Goal: Task Accomplishment & Management: Use online tool/utility

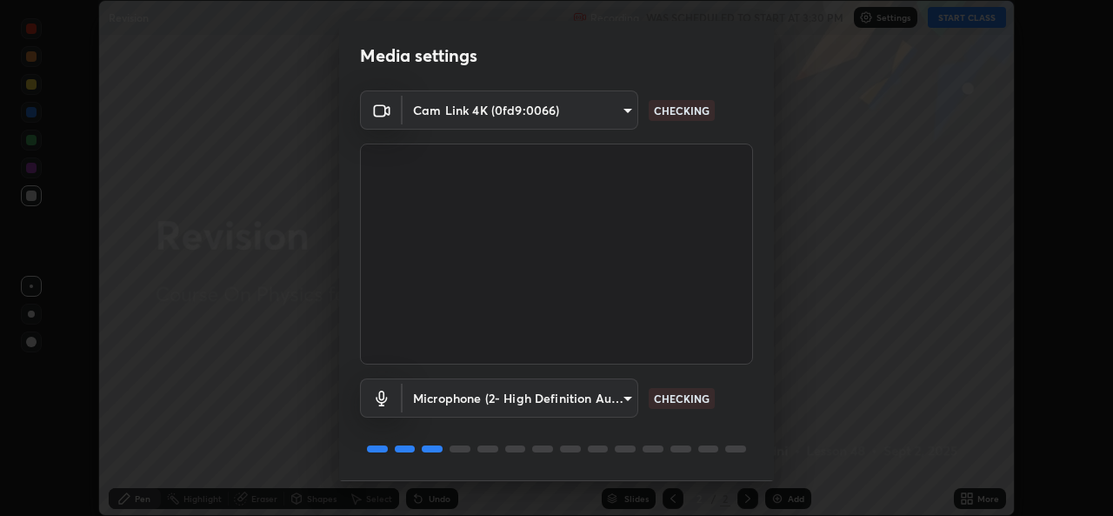
scroll to position [55, 0]
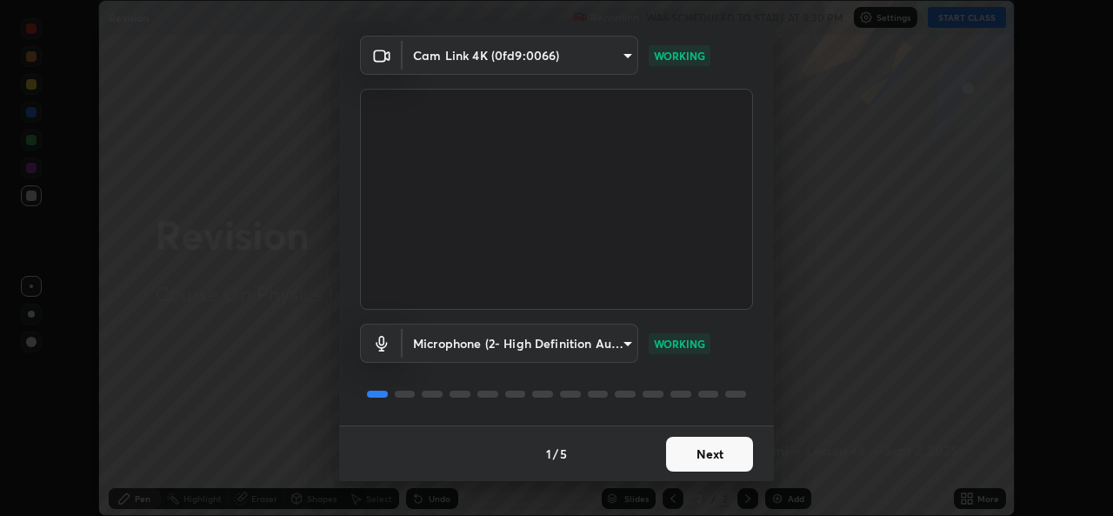
click at [689, 453] on button "Next" at bounding box center [709, 453] width 87 height 35
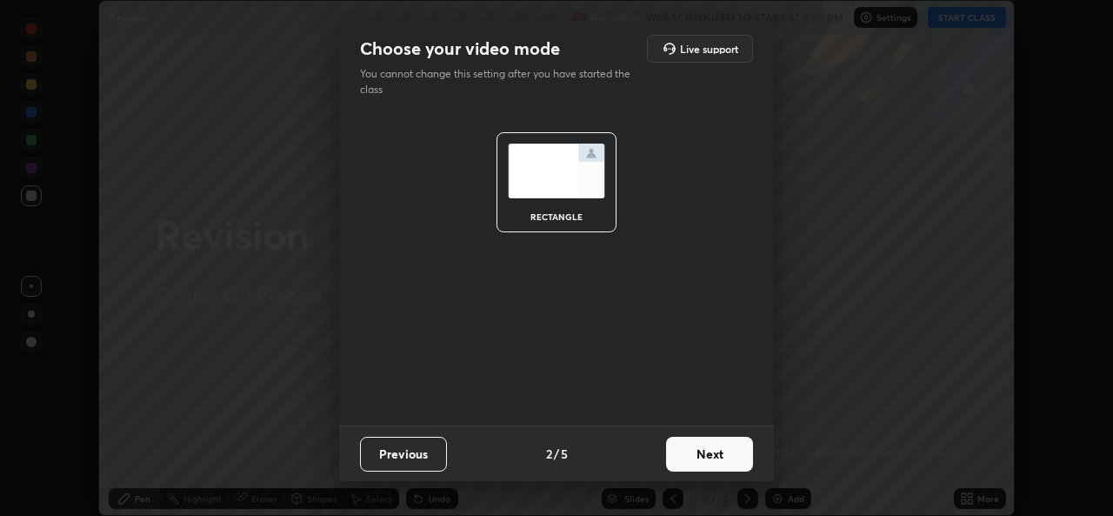
scroll to position [0, 0]
click at [696, 453] on button "Next" at bounding box center [709, 453] width 87 height 35
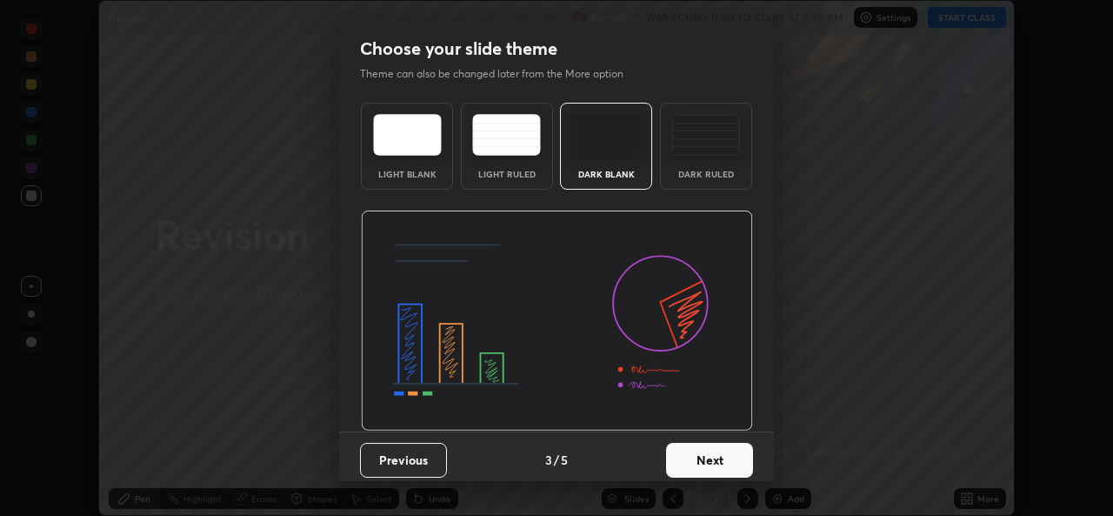
click at [696, 453] on button "Next" at bounding box center [709, 460] width 87 height 35
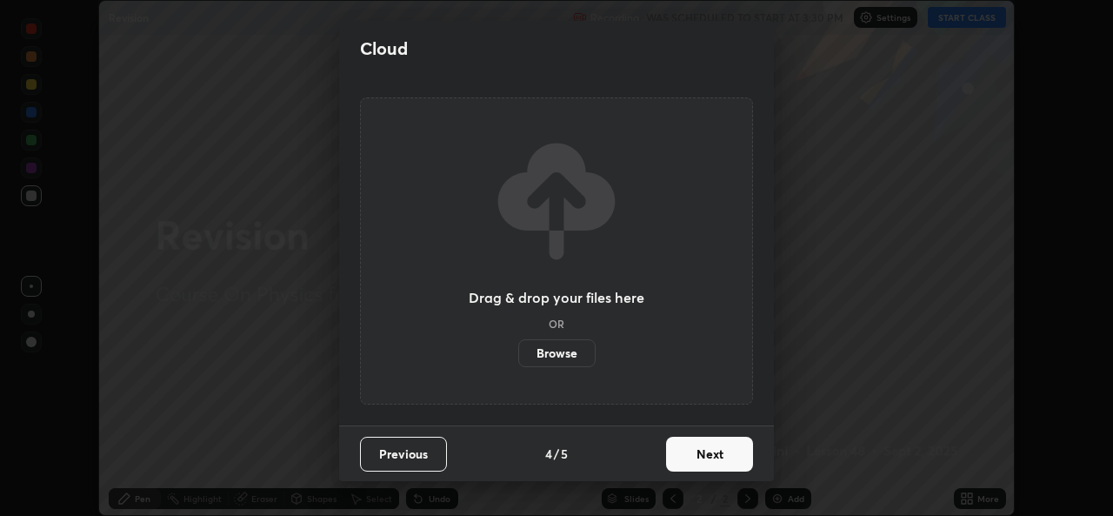
click at [563, 353] on label "Browse" at bounding box center [556, 353] width 77 height 28
click at [518, 353] on input "Browse" at bounding box center [518, 353] width 0 height 28
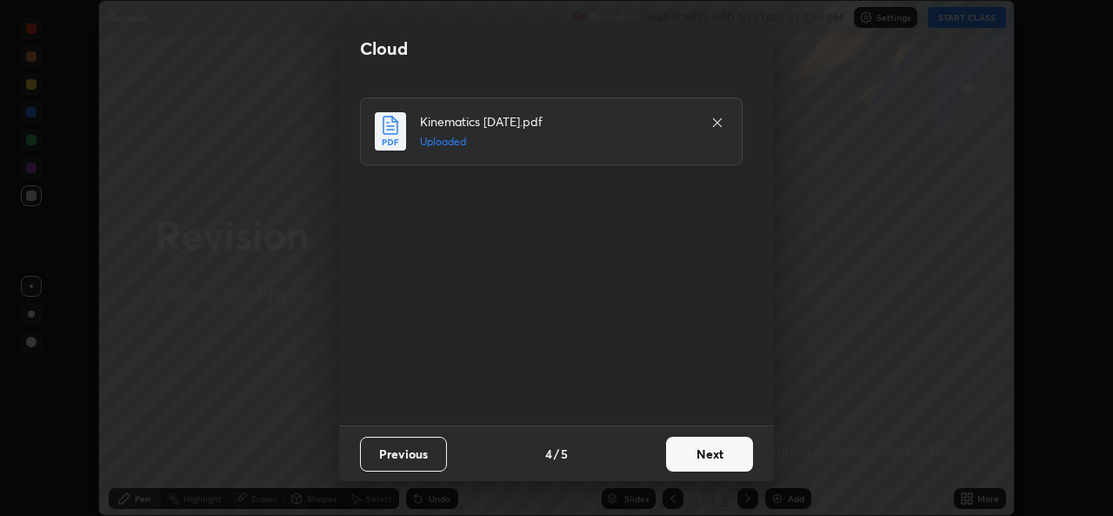
click at [687, 461] on button "Next" at bounding box center [709, 453] width 87 height 35
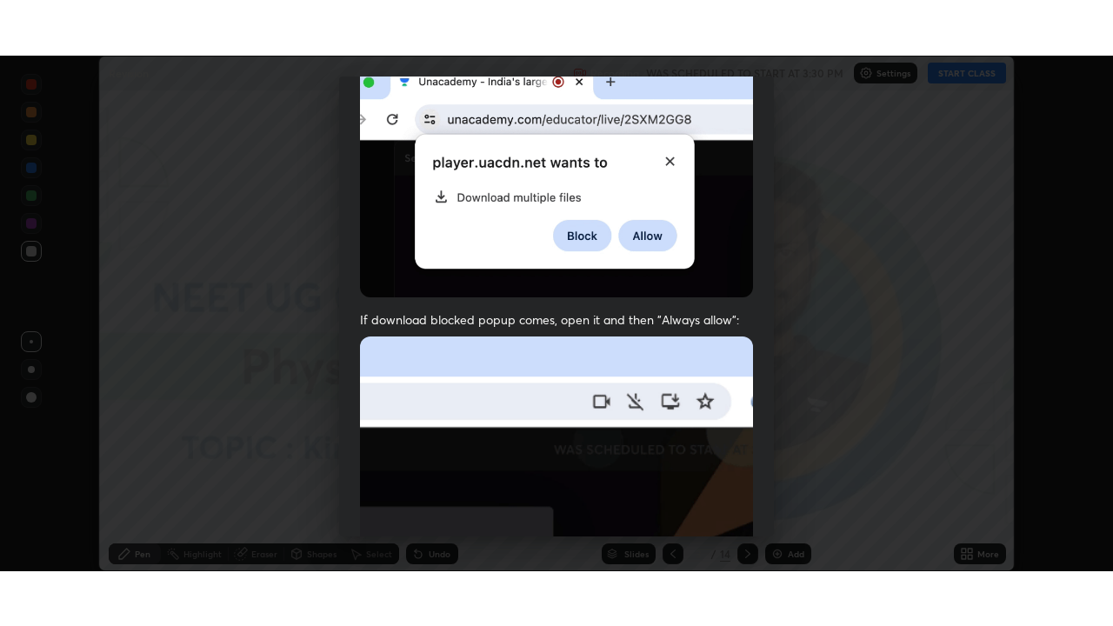
scroll to position [410, 0]
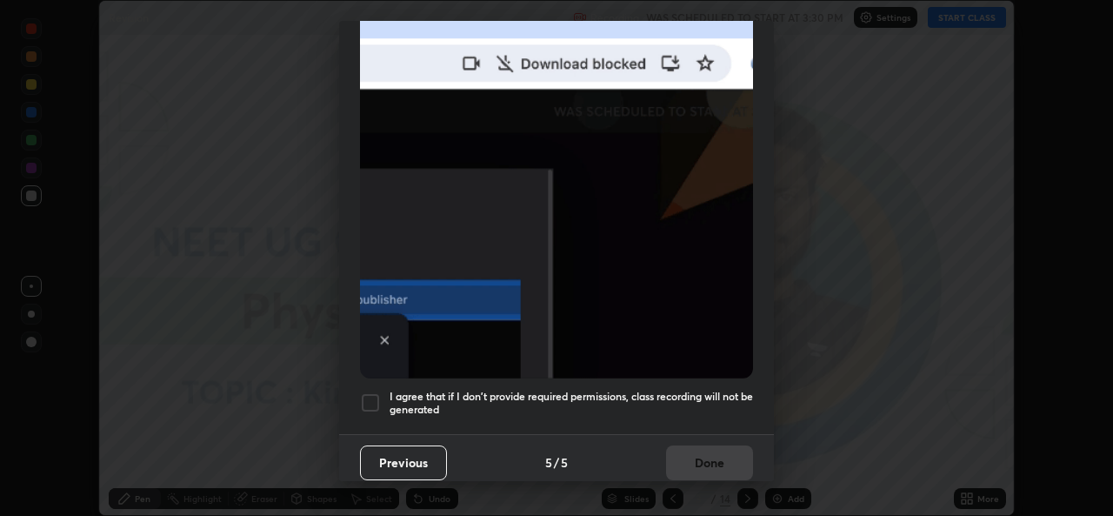
click at [624, 444] on div "Previous 5 / 5 Done" at bounding box center [556, 462] width 435 height 56
click at [651, 399] on h5 "I agree that if I don't provide required permissions, class recording will not …" at bounding box center [571, 403] width 363 height 27
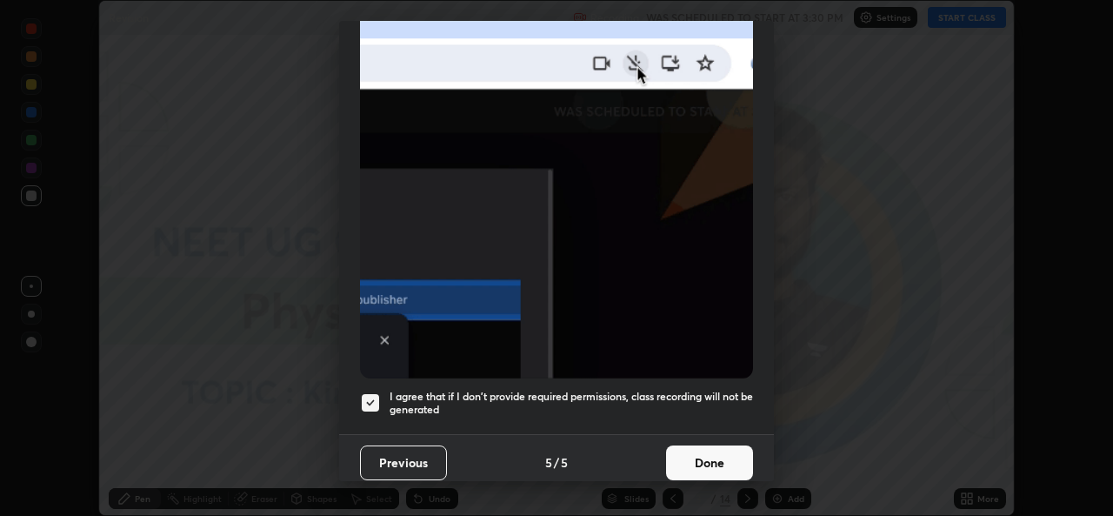
click at [691, 466] on button "Done" at bounding box center [709, 462] width 87 height 35
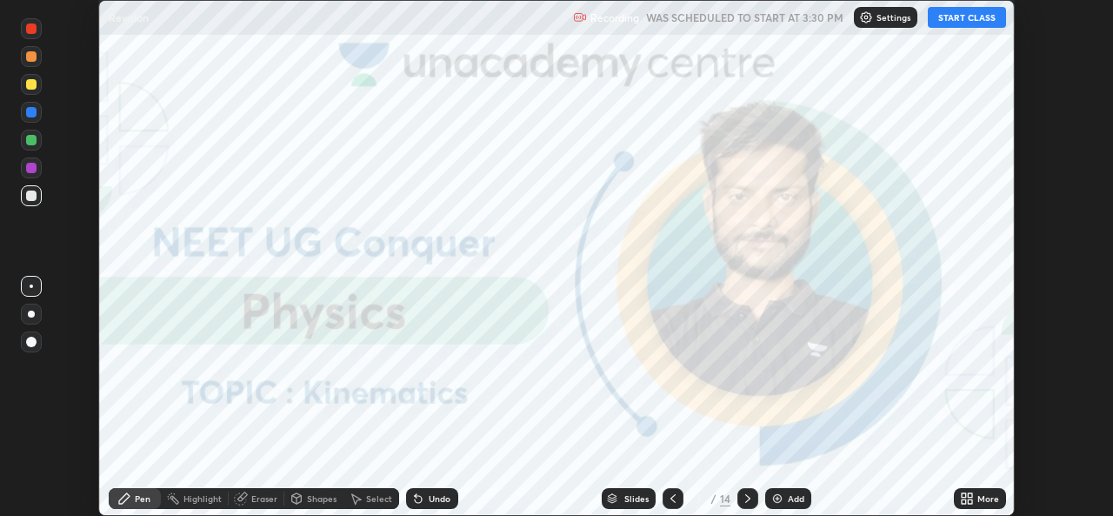
click at [969, 501] on icon at bounding box center [970, 501] width 4 height 4
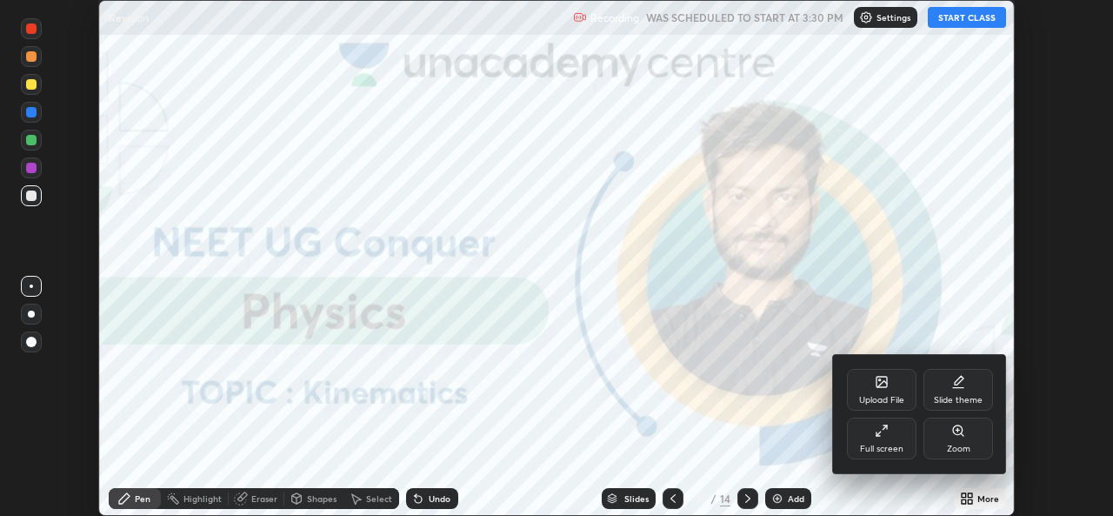
click at [871, 439] on div "Full screen" at bounding box center [882, 438] width 70 height 42
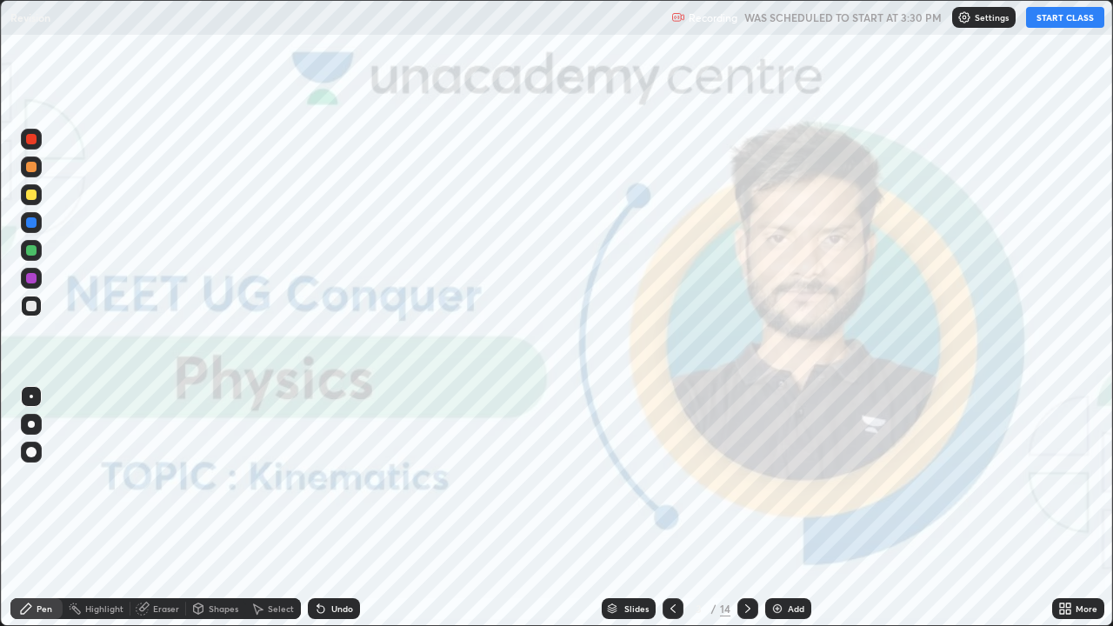
scroll to position [626, 1113]
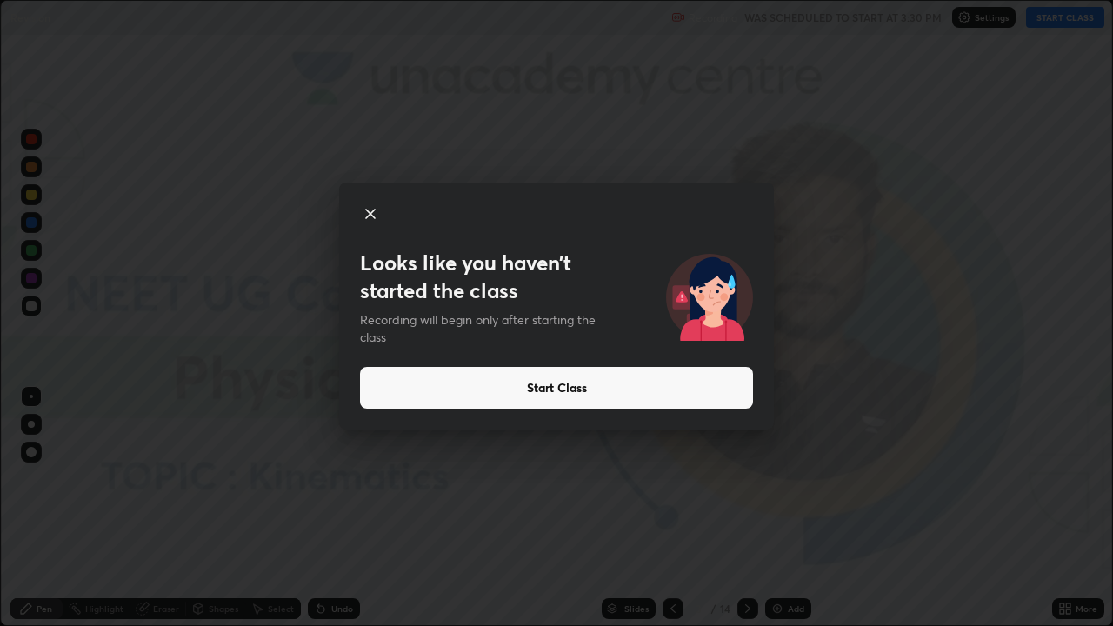
click at [565, 389] on button "Start Class" at bounding box center [556, 388] width 393 height 42
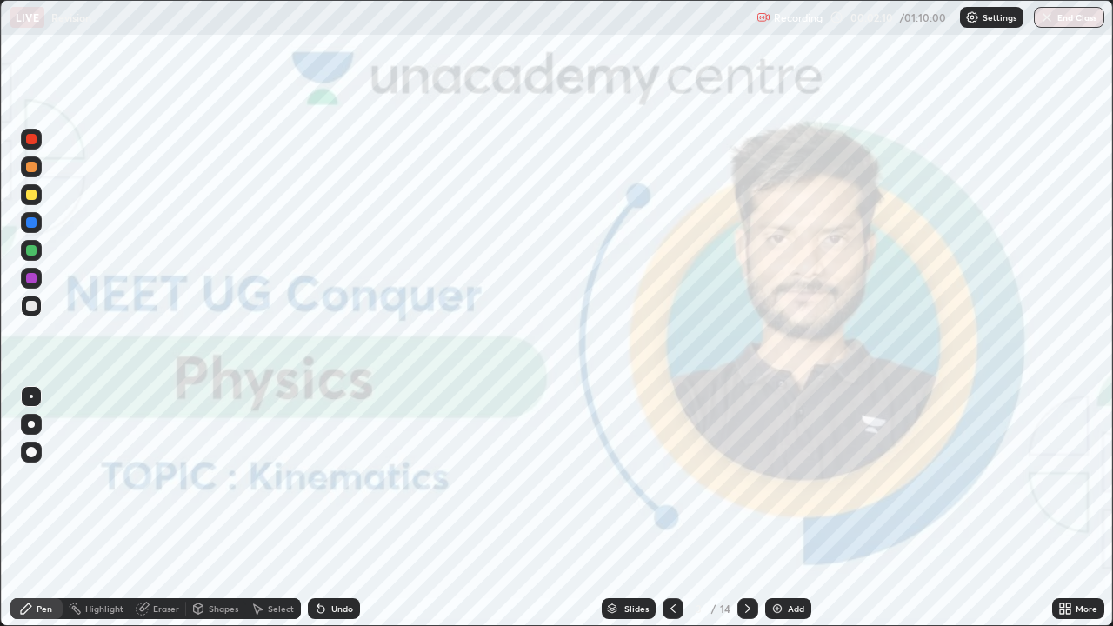
click at [777, 515] on img at bounding box center [777, 609] width 14 height 14
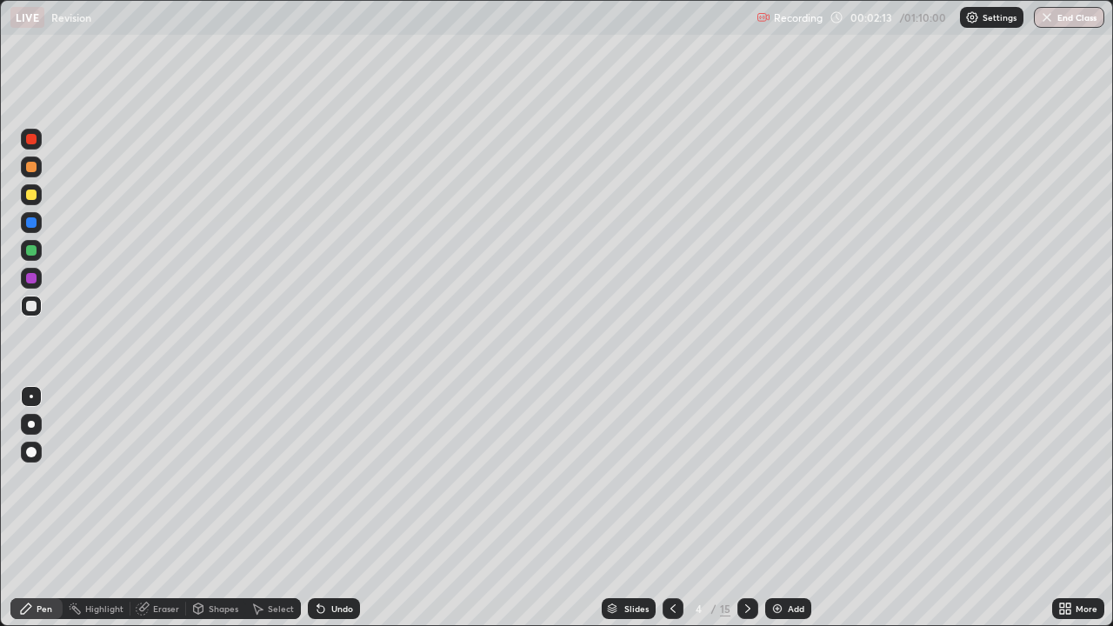
click at [31, 424] on div at bounding box center [31, 424] width 7 height 7
click at [29, 277] on div at bounding box center [31, 278] width 10 height 10
click at [33, 249] on div at bounding box center [31, 250] width 10 height 10
click at [30, 194] on div at bounding box center [31, 195] width 10 height 10
click at [32, 251] on div at bounding box center [31, 250] width 10 height 10
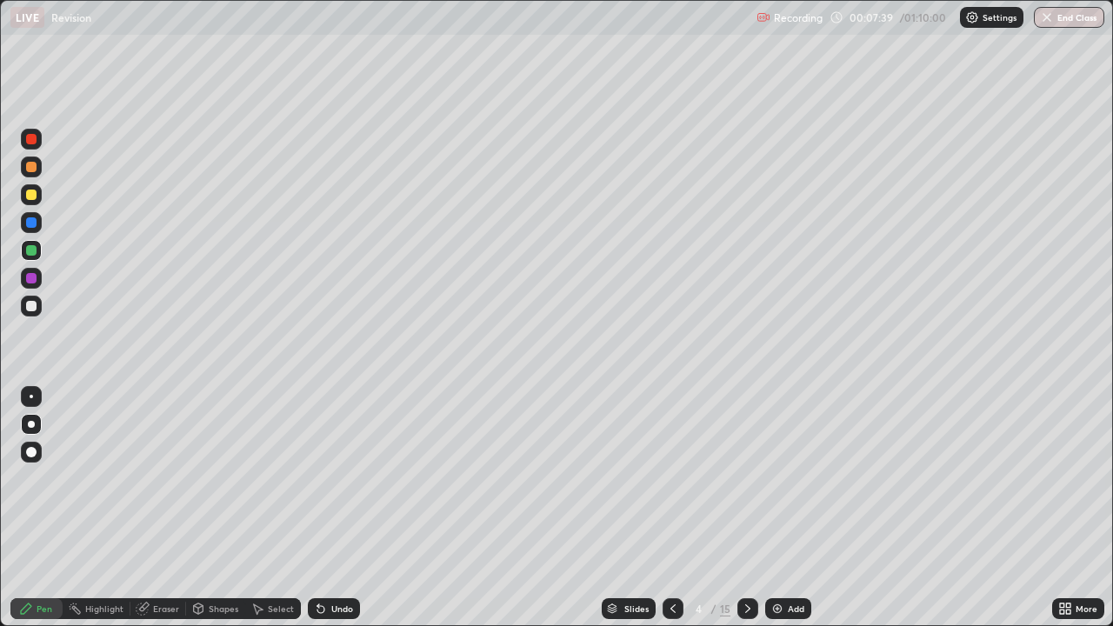
click at [31, 303] on div at bounding box center [31, 306] width 10 height 10
click at [775, 515] on img at bounding box center [777, 609] width 14 height 14
click at [29, 278] on div at bounding box center [31, 278] width 10 height 10
click at [32, 192] on div at bounding box center [31, 195] width 10 height 10
click at [31, 304] on div at bounding box center [31, 306] width 10 height 10
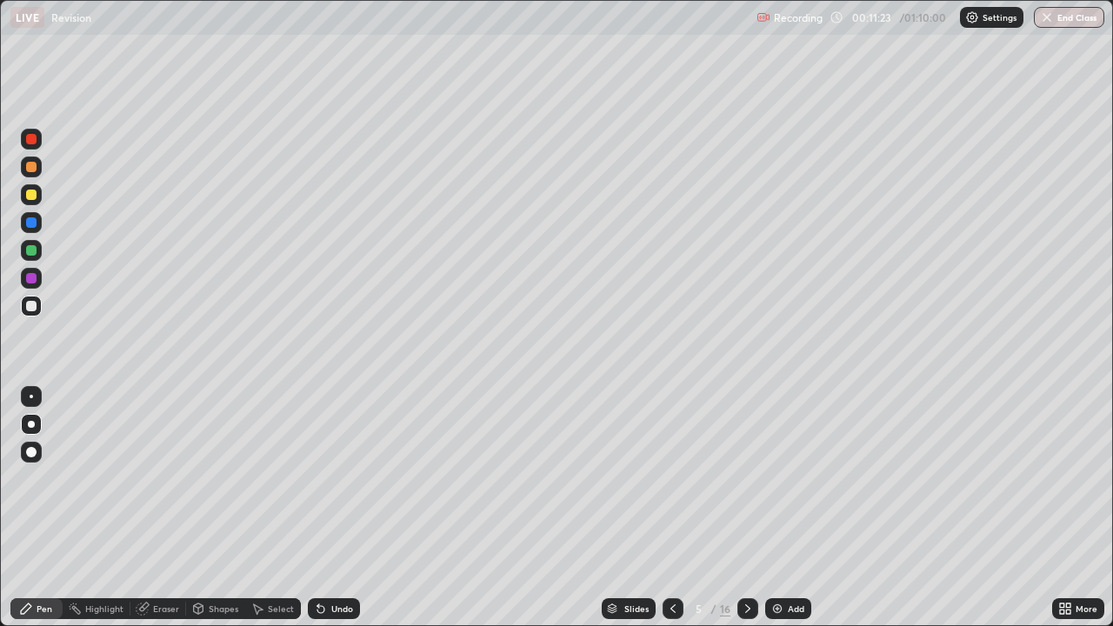
click at [29, 276] on div at bounding box center [31, 278] width 10 height 10
click at [153, 515] on div "Eraser" at bounding box center [166, 608] width 26 height 9
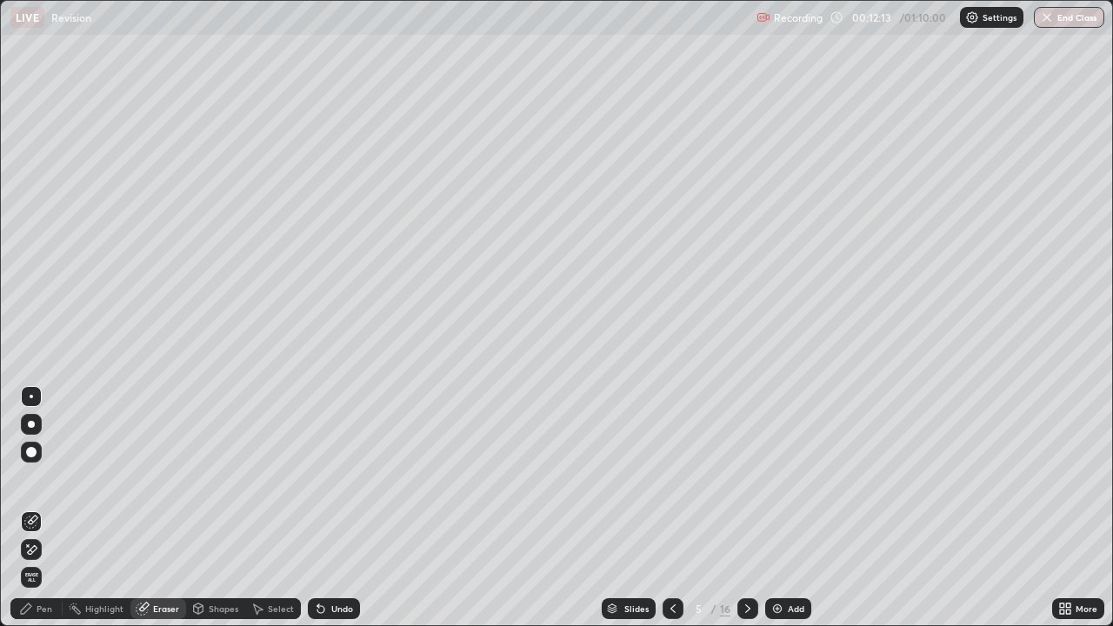
click at [40, 515] on div "Pen" at bounding box center [45, 608] width 16 height 9
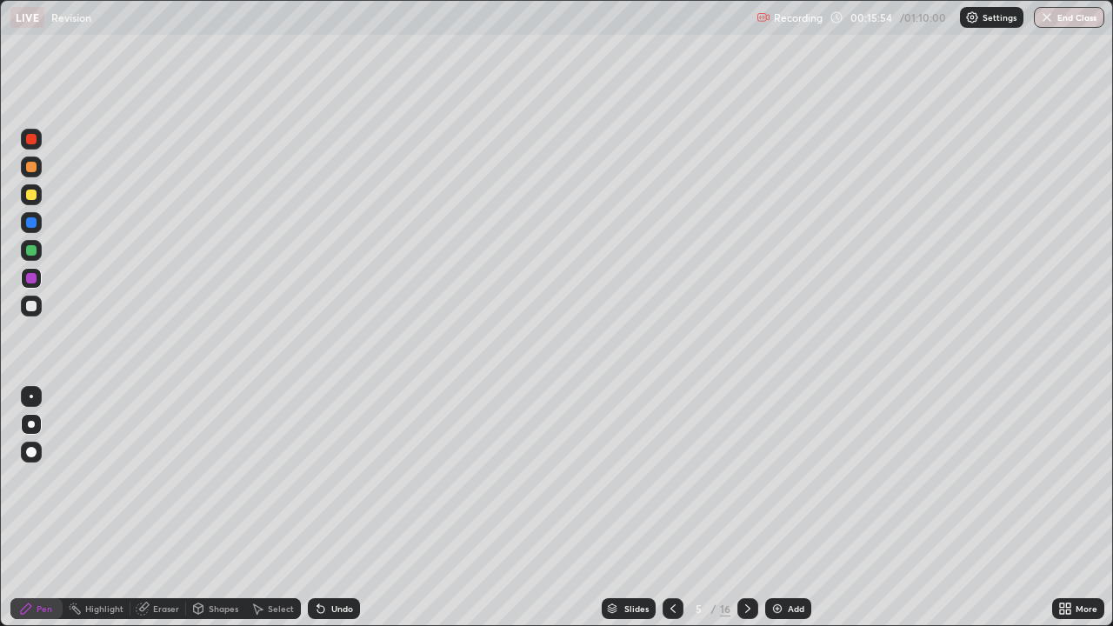
click at [33, 305] on div at bounding box center [31, 306] width 10 height 10
click at [30, 223] on div at bounding box center [31, 222] width 10 height 10
click at [166, 515] on div "Eraser" at bounding box center [166, 608] width 26 height 9
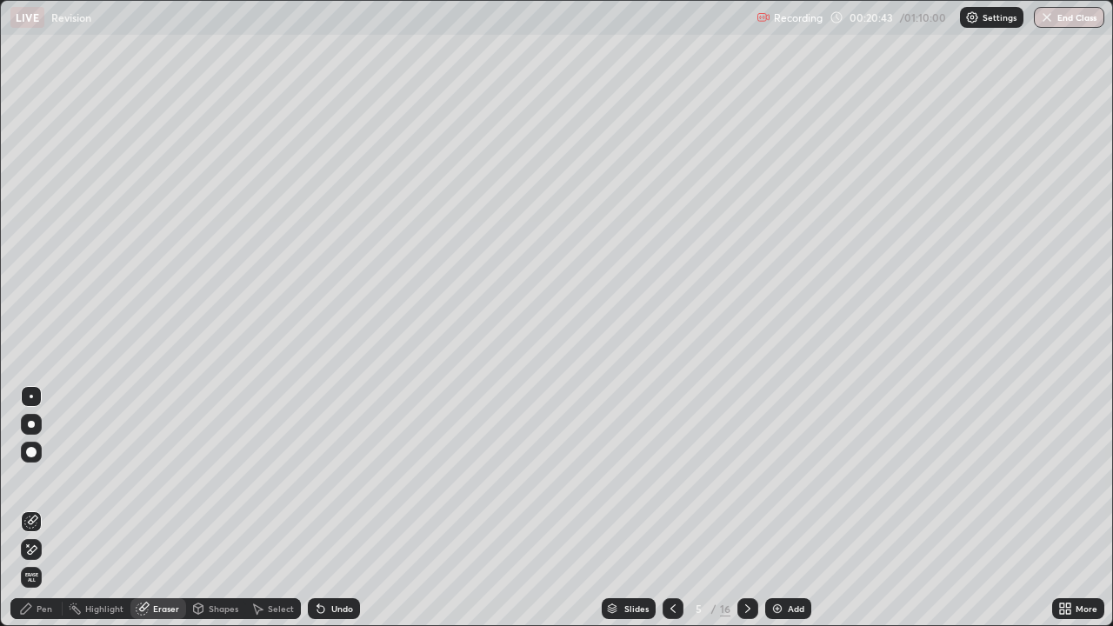
click at [32, 515] on div "Pen" at bounding box center [36, 608] width 52 height 21
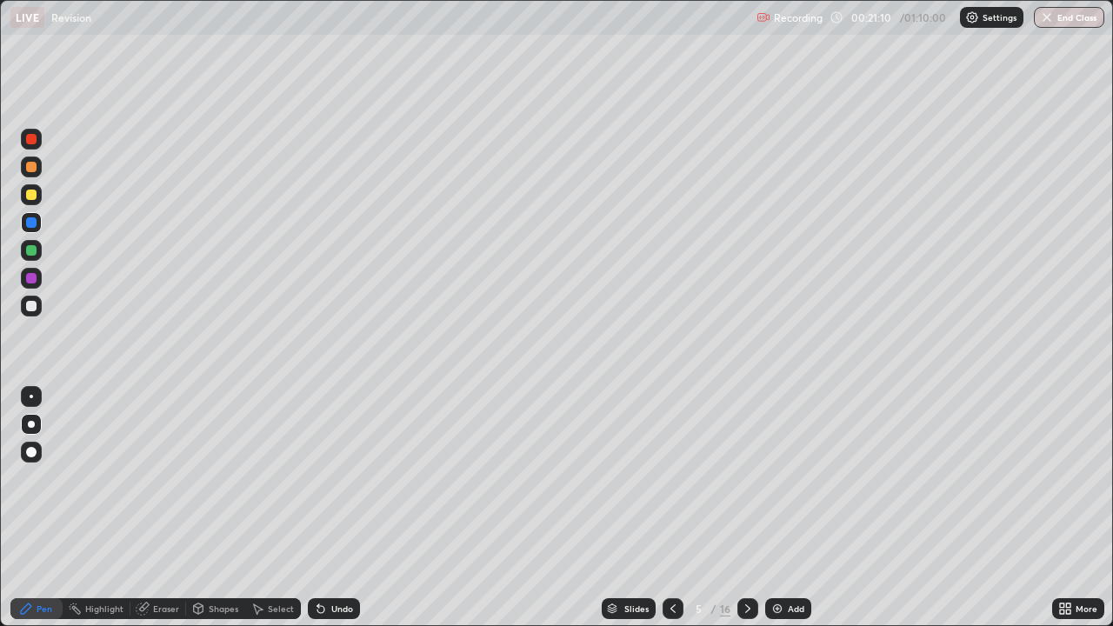
click at [33, 304] on div at bounding box center [31, 306] width 10 height 10
click at [32, 305] on div at bounding box center [31, 306] width 10 height 10
click at [30, 276] on div at bounding box center [31, 278] width 10 height 10
click at [31, 250] on div at bounding box center [31, 250] width 10 height 10
click at [148, 515] on icon at bounding box center [143, 609] width 14 height 14
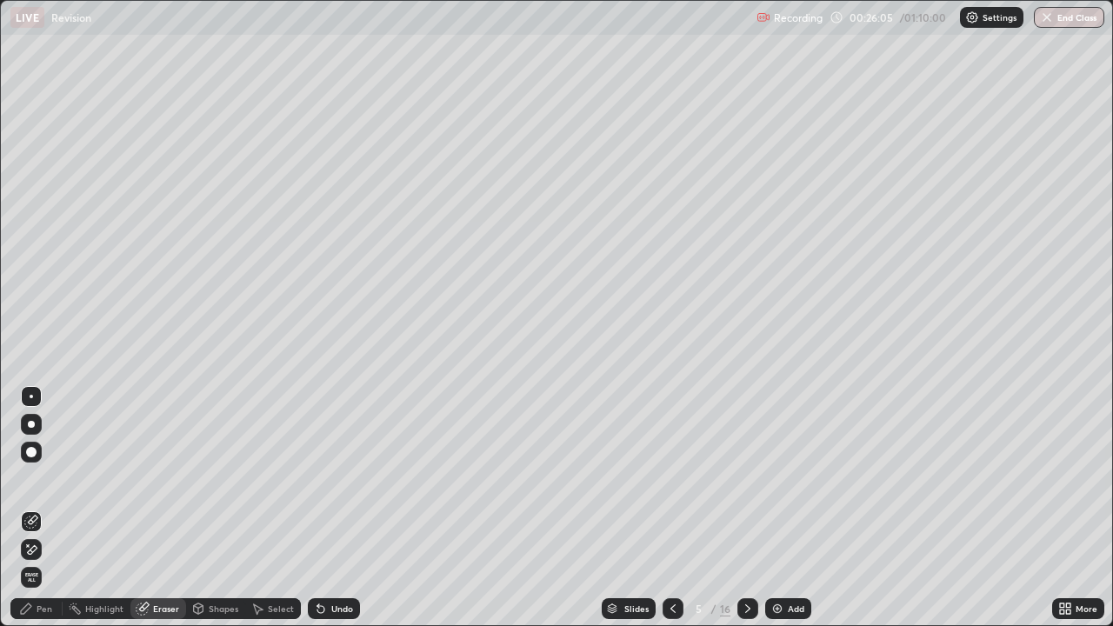
click at [38, 515] on div "Pen" at bounding box center [36, 608] width 52 height 21
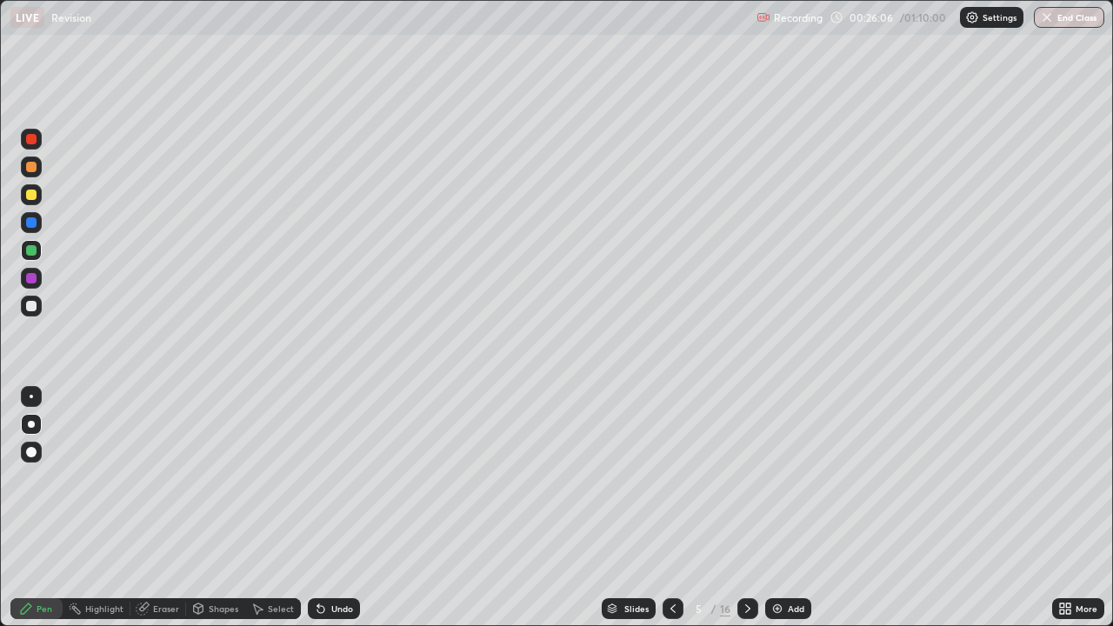
click at [33, 305] on div at bounding box center [31, 306] width 10 height 10
click at [161, 515] on div "Eraser" at bounding box center [166, 608] width 26 height 9
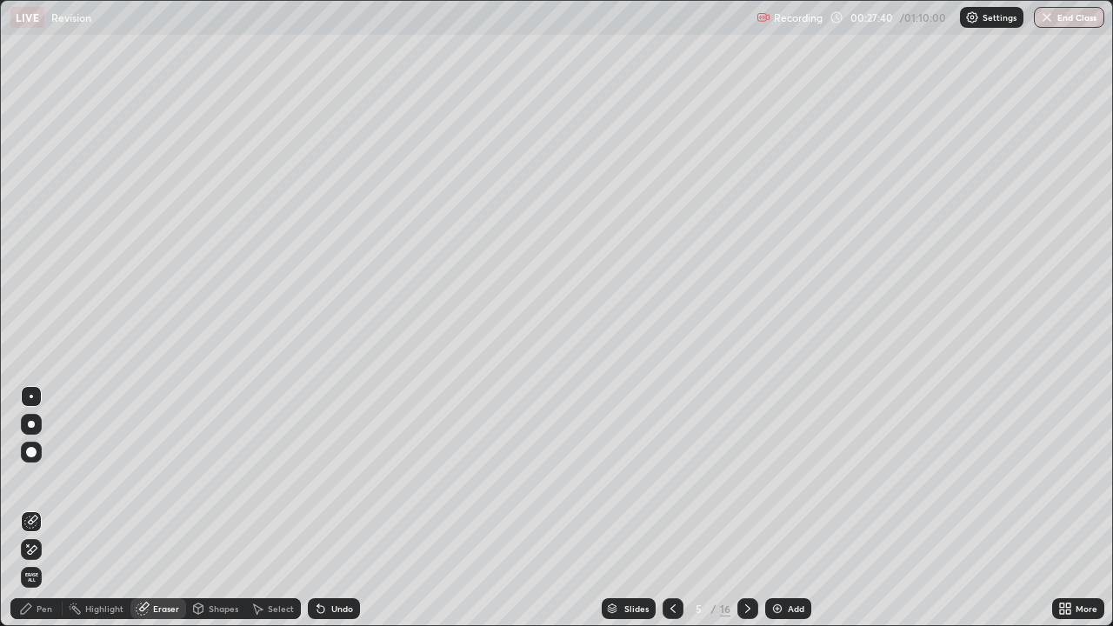
click at [46, 515] on div "Pen" at bounding box center [36, 608] width 52 height 21
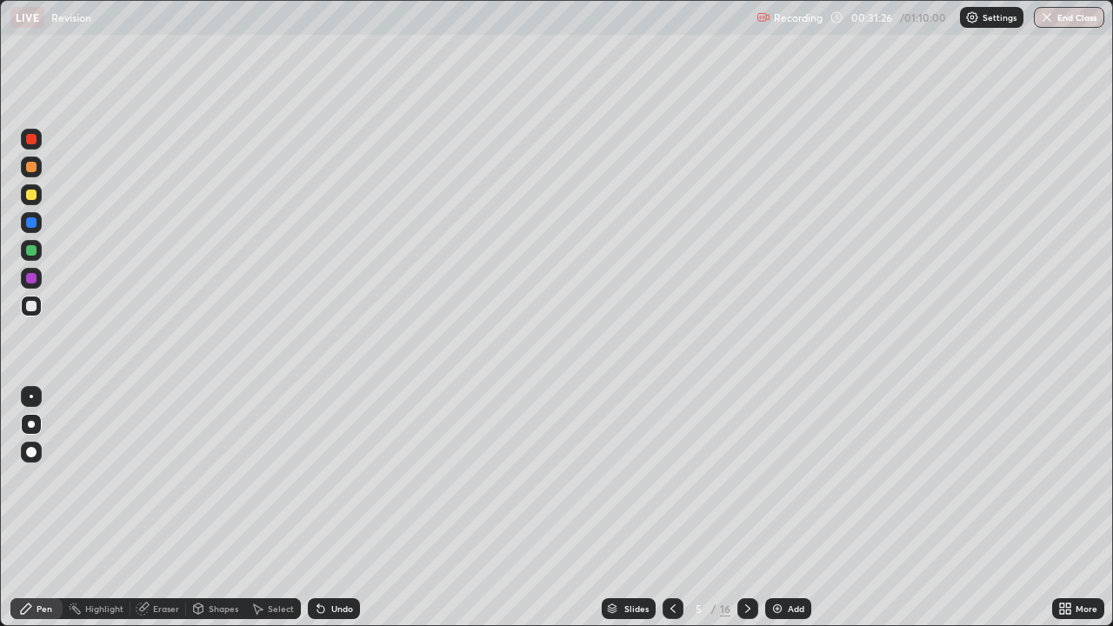
click at [619, 515] on div "Slides" at bounding box center [629, 608] width 54 height 21
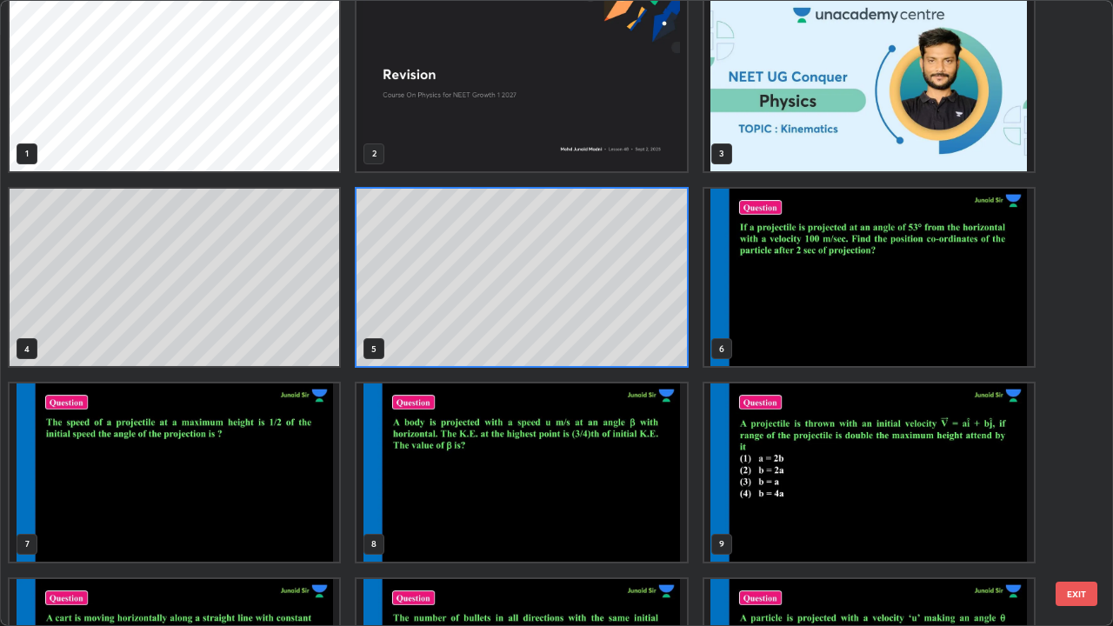
scroll to position [0, 0]
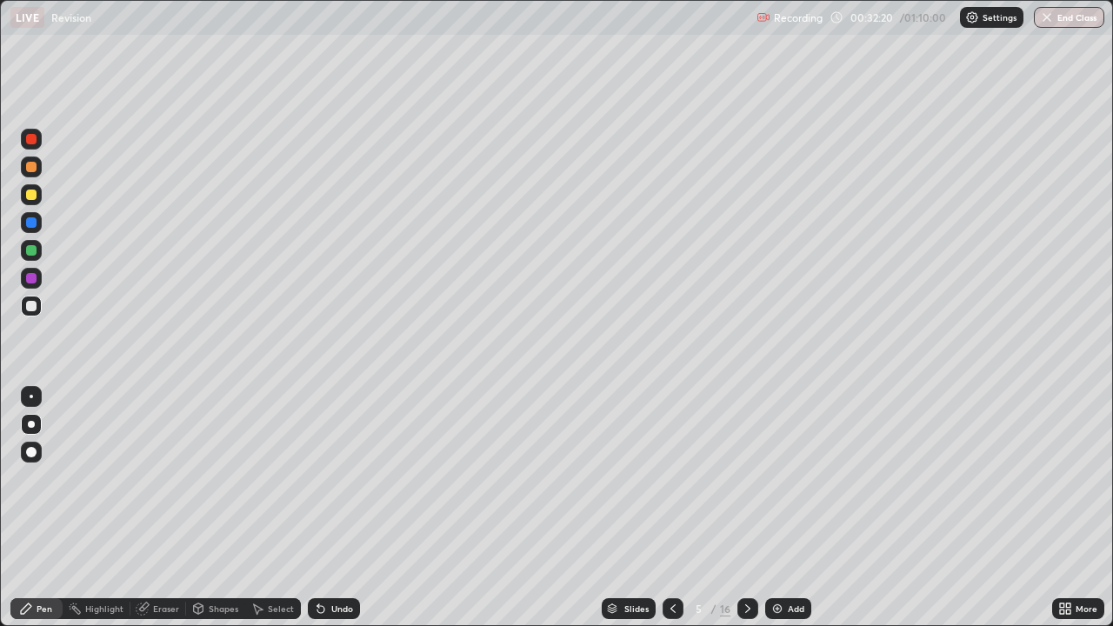
click at [779, 515] on div "Add" at bounding box center [788, 608] width 46 height 21
click at [627, 515] on div "Slides" at bounding box center [636, 608] width 24 height 9
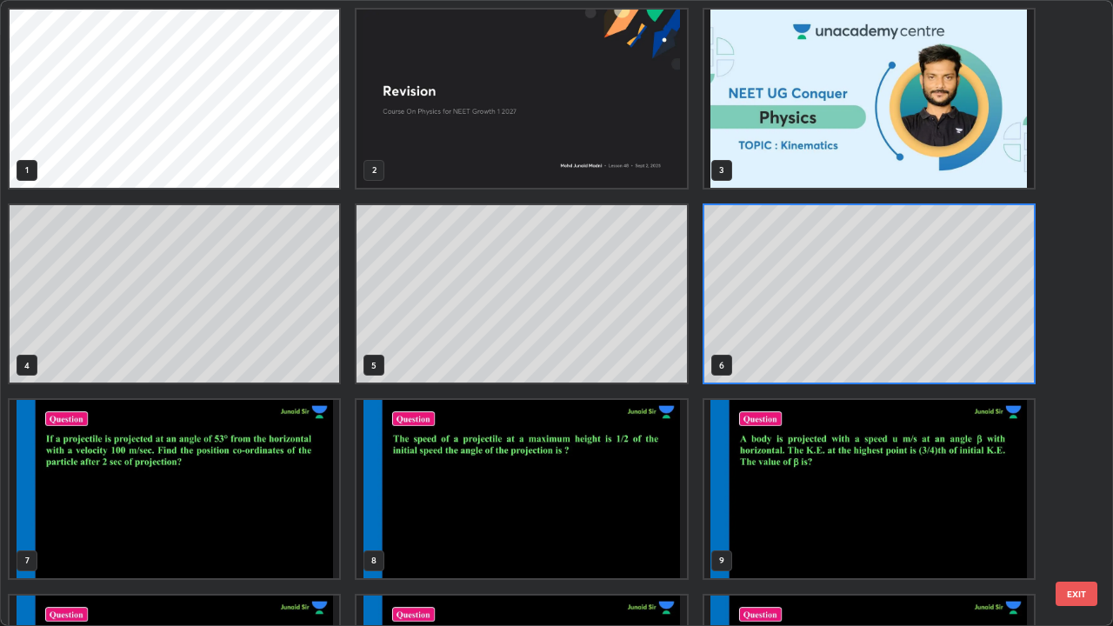
scroll to position [619, 1102]
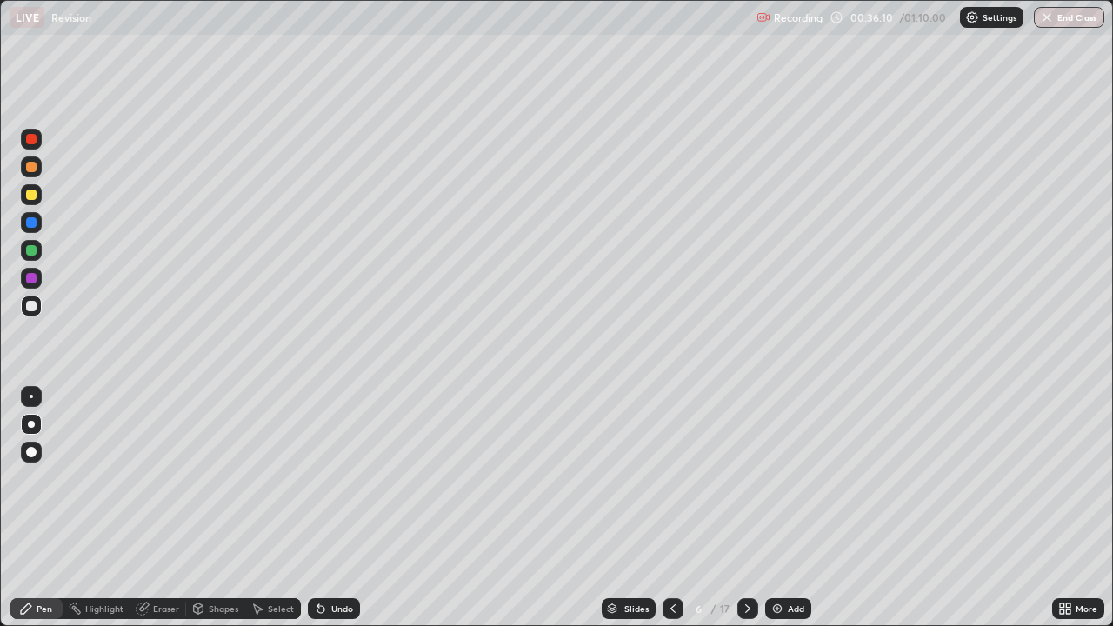
click at [778, 515] on img at bounding box center [777, 609] width 14 height 14
click at [30, 277] on div at bounding box center [31, 278] width 10 height 10
click at [31, 306] on div at bounding box center [31, 306] width 10 height 10
click at [33, 196] on div at bounding box center [31, 195] width 10 height 10
click at [671, 515] on icon at bounding box center [673, 609] width 14 height 14
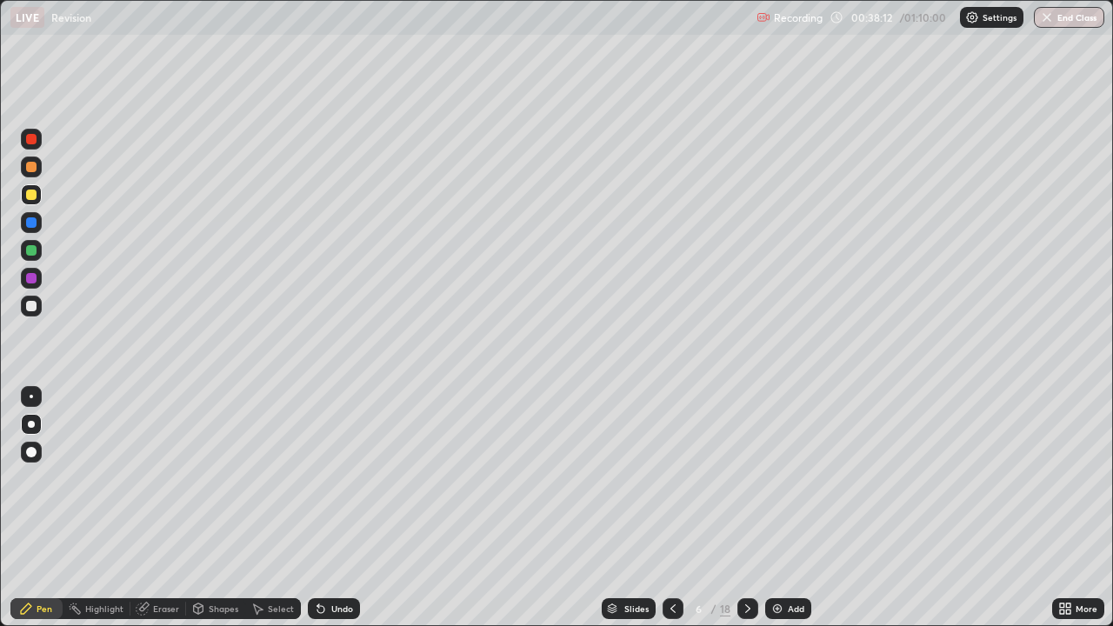
click at [672, 515] on icon at bounding box center [672, 608] width 5 height 9
click at [745, 515] on icon at bounding box center [747, 608] width 5 height 9
click at [746, 515] on icon at bounding box center [748, 609] width 14 height 14
click at [30, 303] on div at bounding box center [31, 306] width 10 height 10
click at [670, 515] on icon at bounding box center [672, 608] width 5 height 9
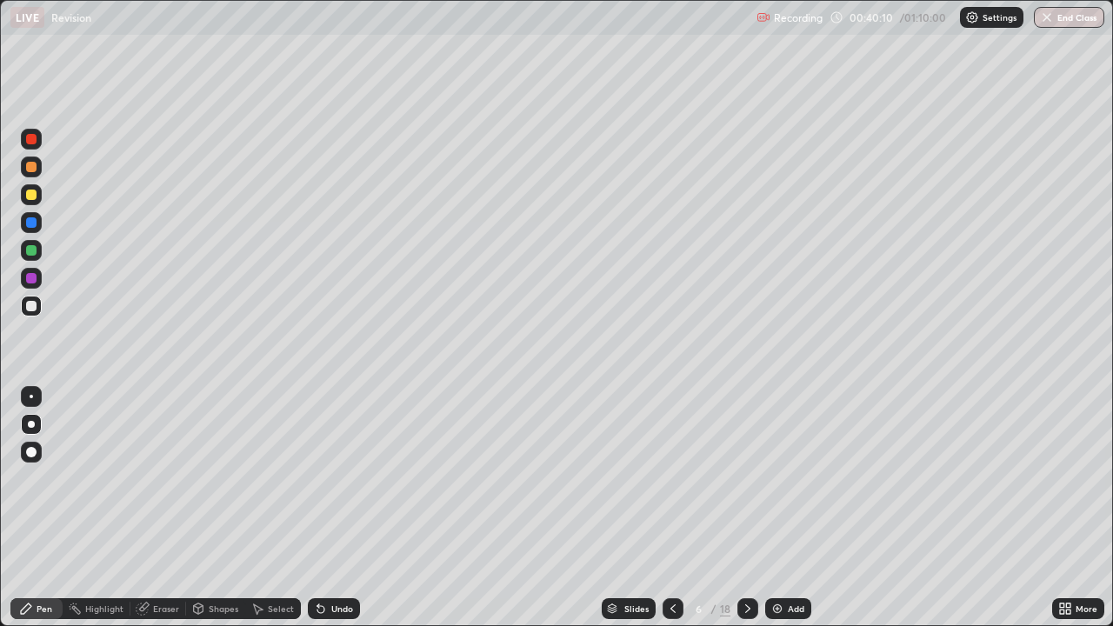
click at [670, 515] on icon at bounding box center [673, 609] width 14 height 14
click at [744, 515] on icon at bounding box center [748, 609] width 14 height 14
click at [745, 515] on icon at bounding box center [748, 609] width 14 height 14
click at [636, 515] on div "Slides" at bounding box center [629, 608] width 54 height 21
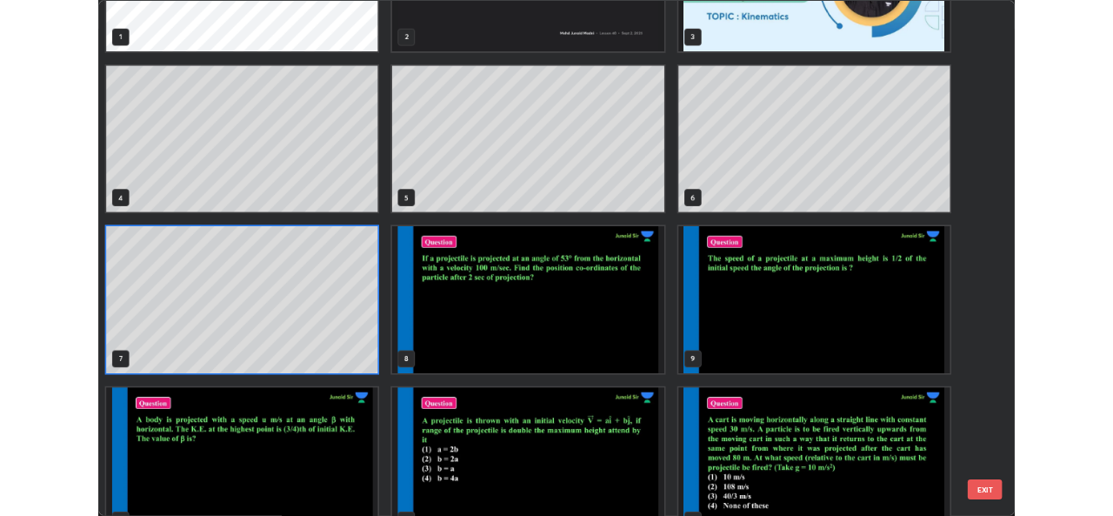
scroll to position [41, 0]
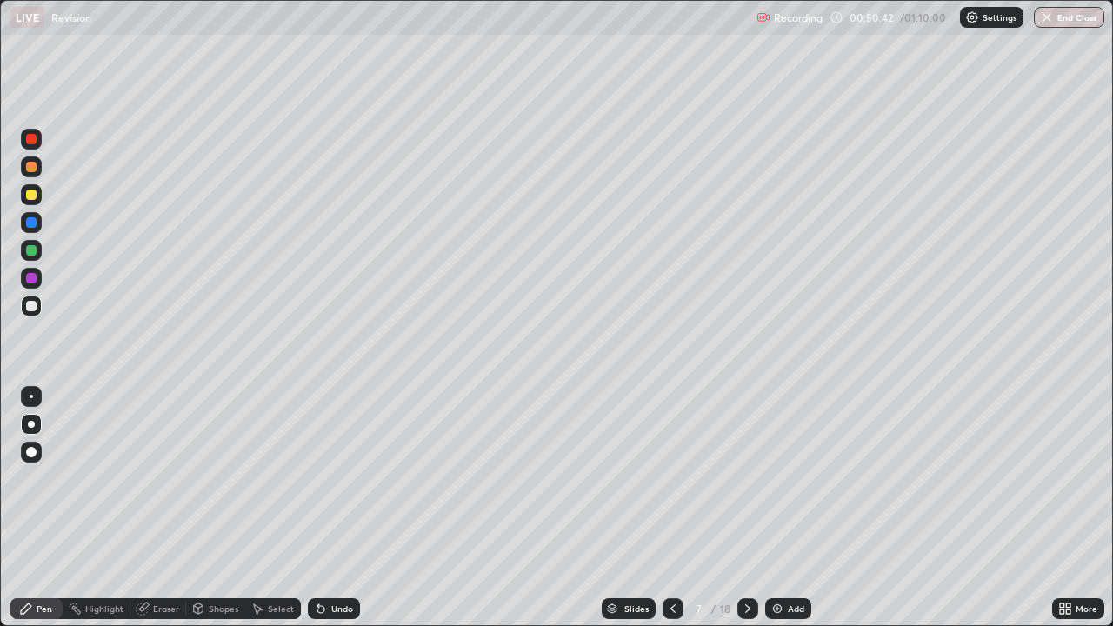
click at [34, 220] on div at bounding box center [31, 222] width 10 height 10
click at [777, 515] on img at bounding box center [777, 609] width 14 height 14
click at [28, 303] on div at bounding box center [31, 306] width 10 height 10
click at [31, 276] on div at bounding box center [31, 278] width 10 height 10
click at [36, 305] on div at bounding box center [31, 306] width 10 height 10
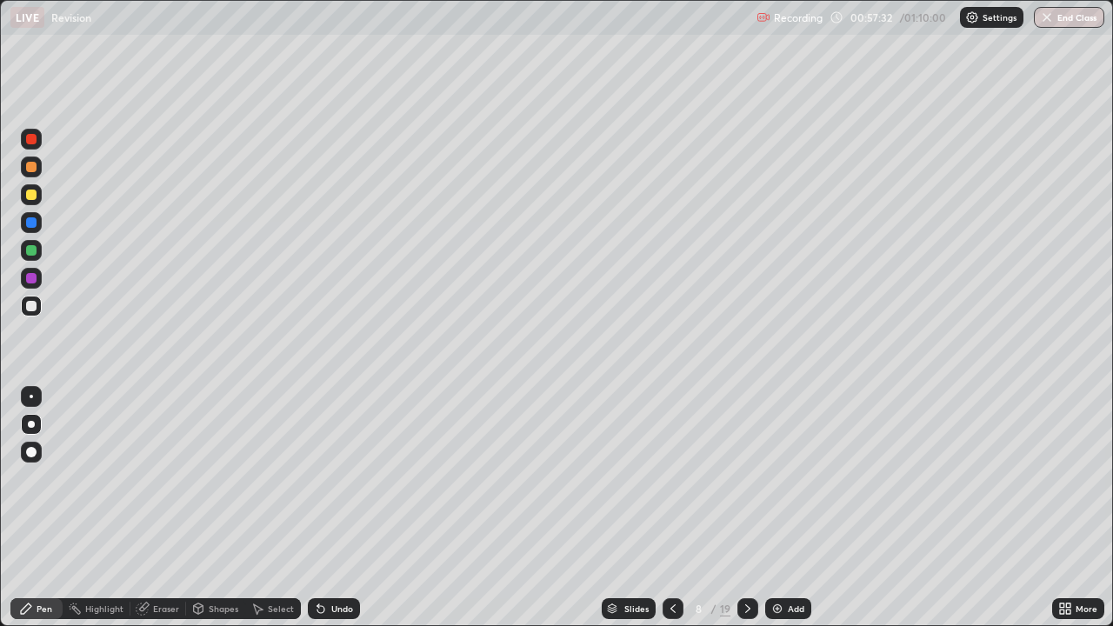
click at [30, 222] on div at bounding box center [31, 222] width 10 height 10
click at [30, 277] on div at bounding box center [31, 278] width 10 height 10
click at [30, 196] on div at bounding box center [31, 195] width 10 height 10
click at [1065, 17] on button "End Class" at bounding box center [1070, 17] width 69 height 21
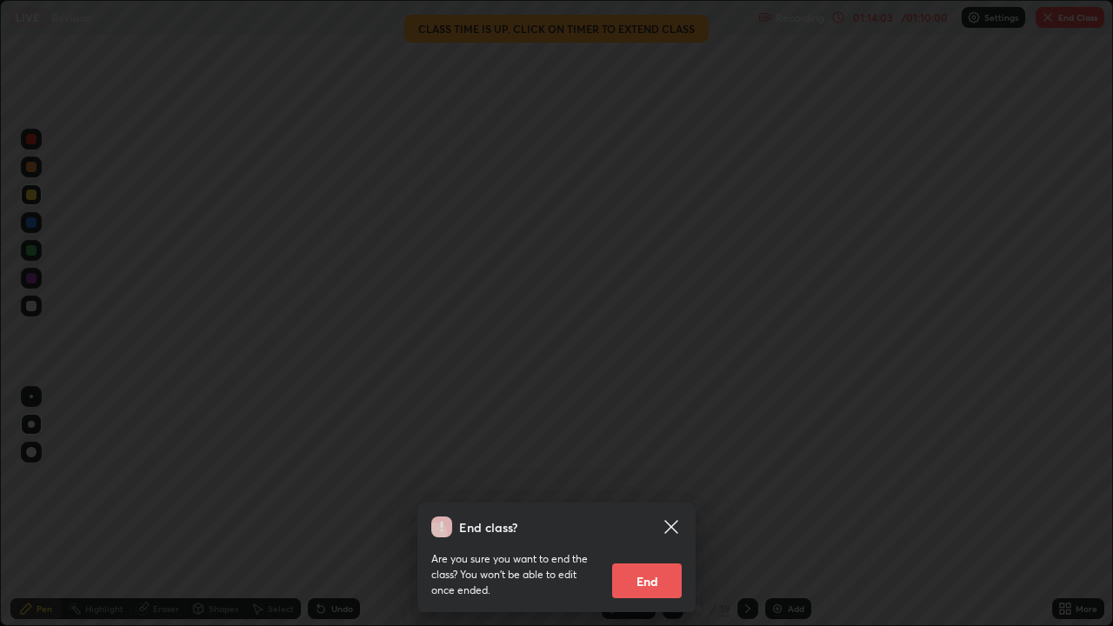
click at [664, 515] on button "End" at bounding box center [647, 580] width 70 height 35
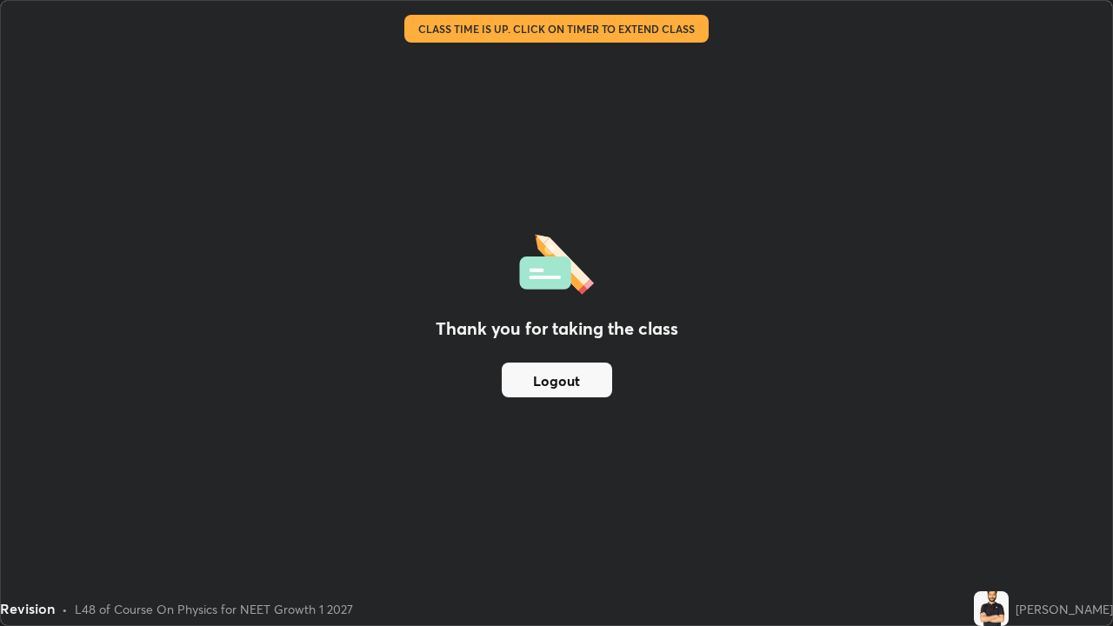
click at [589, 383] on button "Logout" at bounding box center [557, 380] width 110 height 35
click at [594, 376] on button "Logout" at bounding box center [557, 380] width 110 height 35
click at [587, 385] on button "Logout" at bounding box center [557, 380] width 110 height 35
click at [582, 385] on button "Logout" at bounding box center [557, 380] width 110 height 35
click at [583, 388] on button "Logout" at bounding box center [557, 380] width 110 height 35
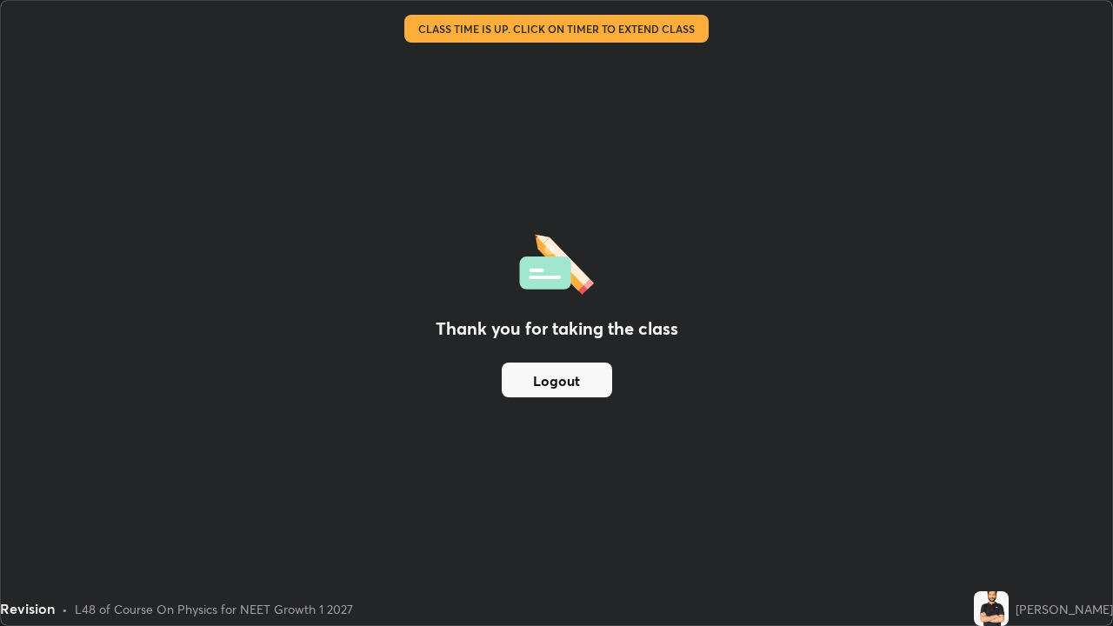
click at [576, 381] on button "Logout" at bounding box center [557, 380] width 110 height 35
click at [576, 387] on button "Logout" at bounding box center [557, 380] width 110 height 35
click at [574, 377] on button "Logout" at bounding box center [557, 380] width 110 height 35
click at [540, 452] on div "Thank you for taking the class Logout" at bounding box center [556, 313] width 1111 height 624
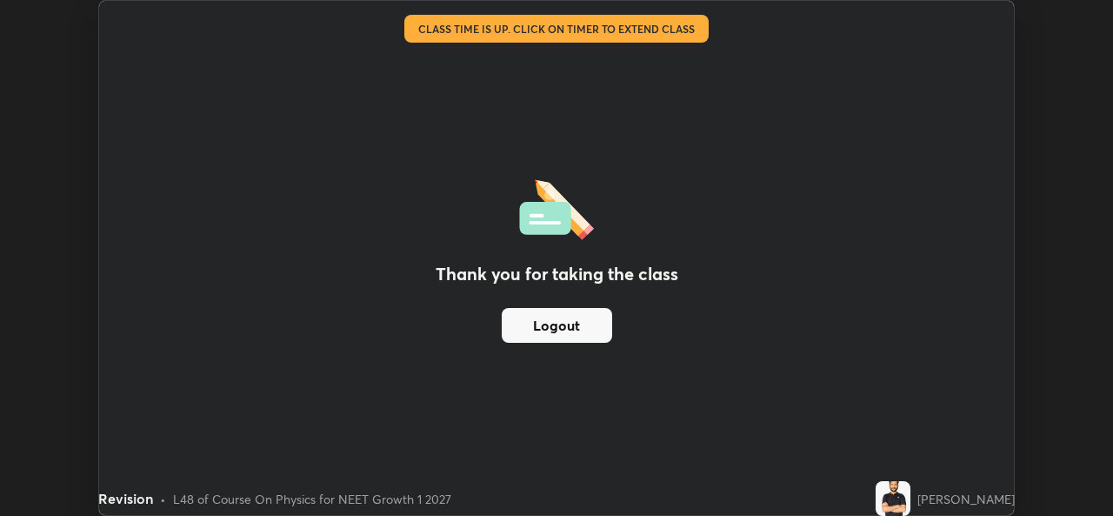
scroll to position [86430, 85832]
